Goal: Information Seeking & Learning: Learn about a topic

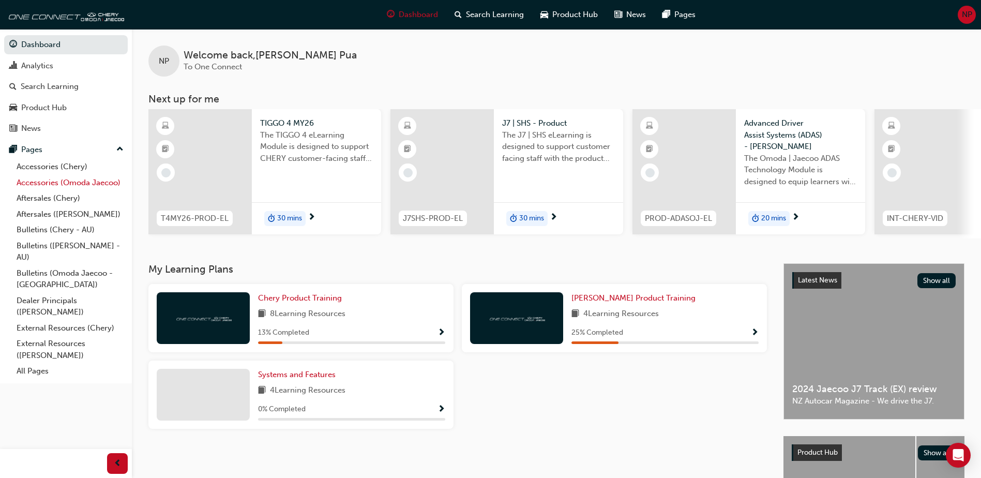
click at [94, 181] on link "Accessories (Omoda Jaecoo)" at bounding box center [69, 183] width 115 height 16
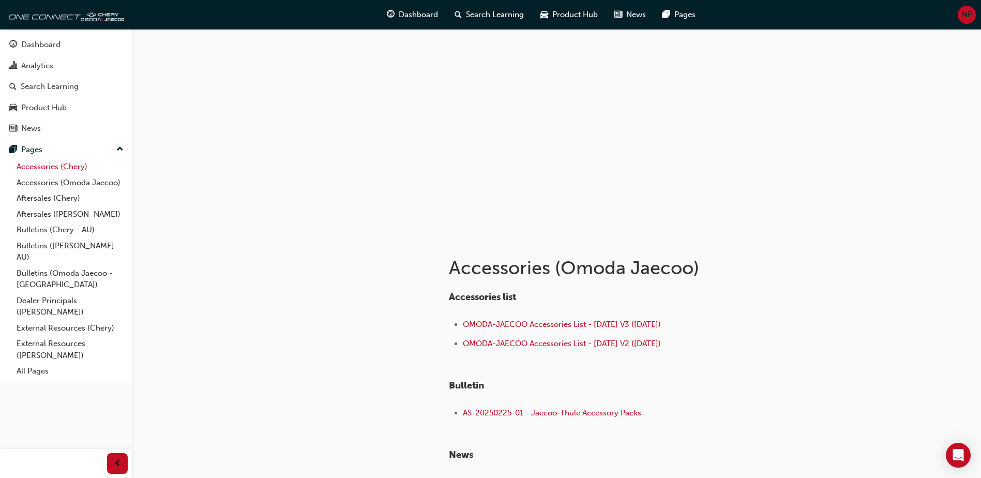
click at [61, 164] on link "Accessories (Chery)" at bounding box center [69, 167] width 115 height 16
click at [781, 296] on h4 "Accessories list" at bounding box center [617, 297] width 336 height 11
click at [890, 218] on div at bounding box center [556, 132] width 849 height 207
click at [889, 214] on div at bounding box center [556, 132] width 849 height 207
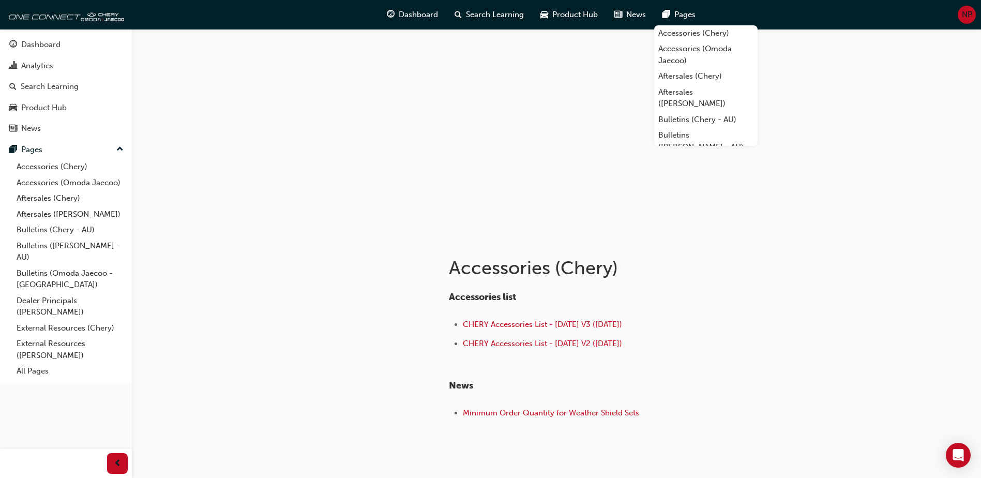
click at [928, 300] on div "Accessories (Chery) Accessories list CHERY Accessories List - [DATE] V3 ([DATE]…" at bounding box center [490, 260] width 981 height 521
